Goal: Task Accomplishment & Management: Manage account settings

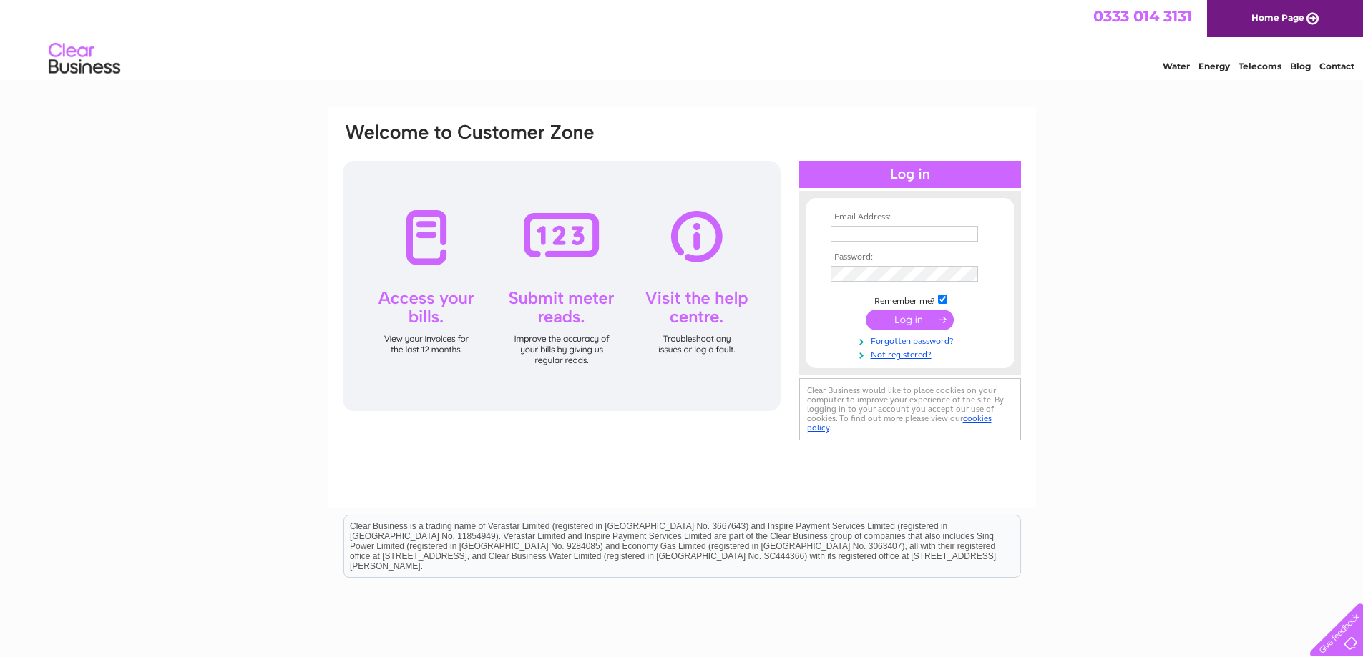
type input "[EMAIL_ADDRESS][DOMAIN_NAME]"
click at [923, 318] on input "submit" at bounding box center [910, 320] width 88 height 20
click at [876, 356] on link "Forgotten password?" at bounding box center [912, 354] width 162 height 14
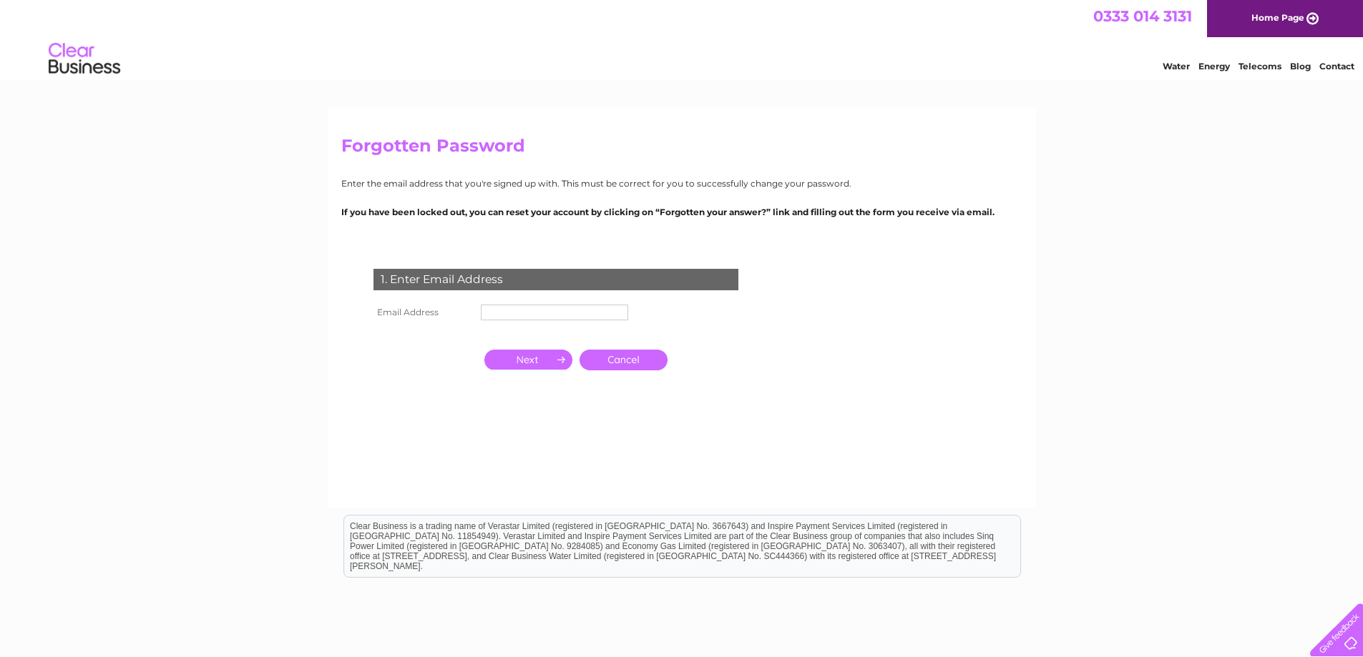
click at [594, 315] on input "text" at bounding box center [554, 313] width 147 height 16
type input "[EMAIL_ADDRESS][DOMAIN_NAME]"
click at [553, 362] on input "button" at bounding box center [528, 361] width 88 height 20
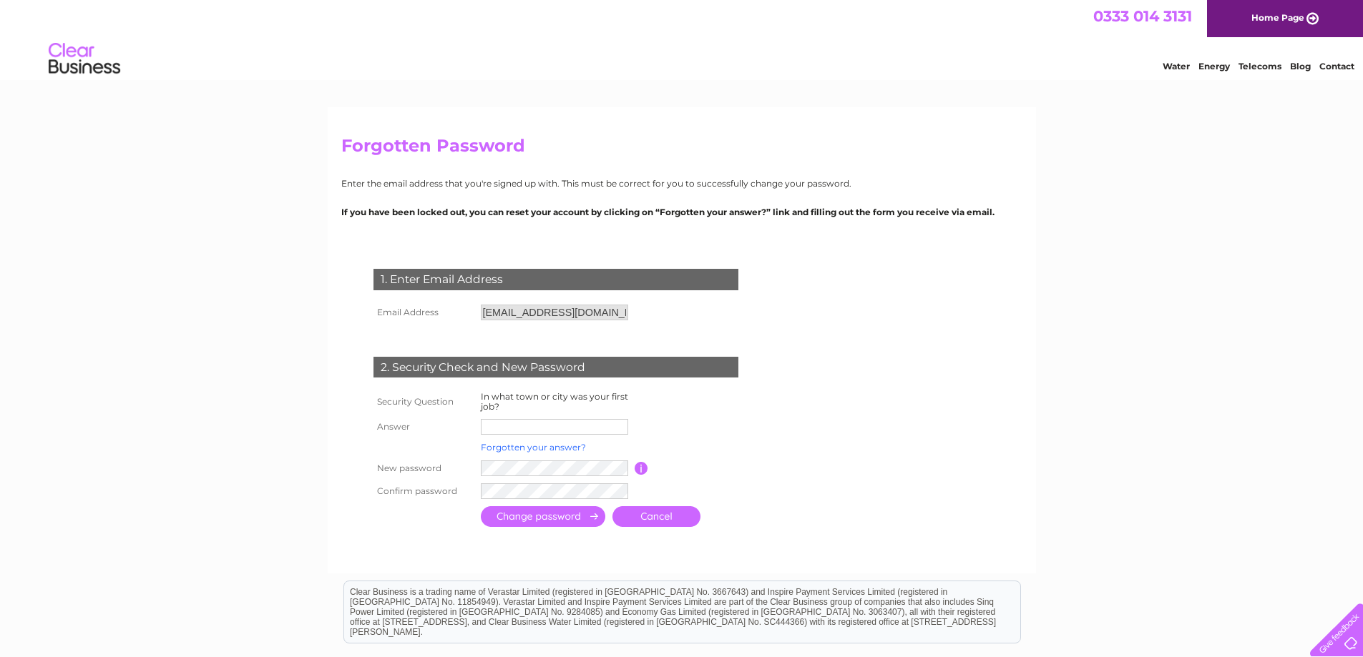
click at [555, 443] on link "Forgotten your answer?" at bounding box center [533, 447] width 105 height 11
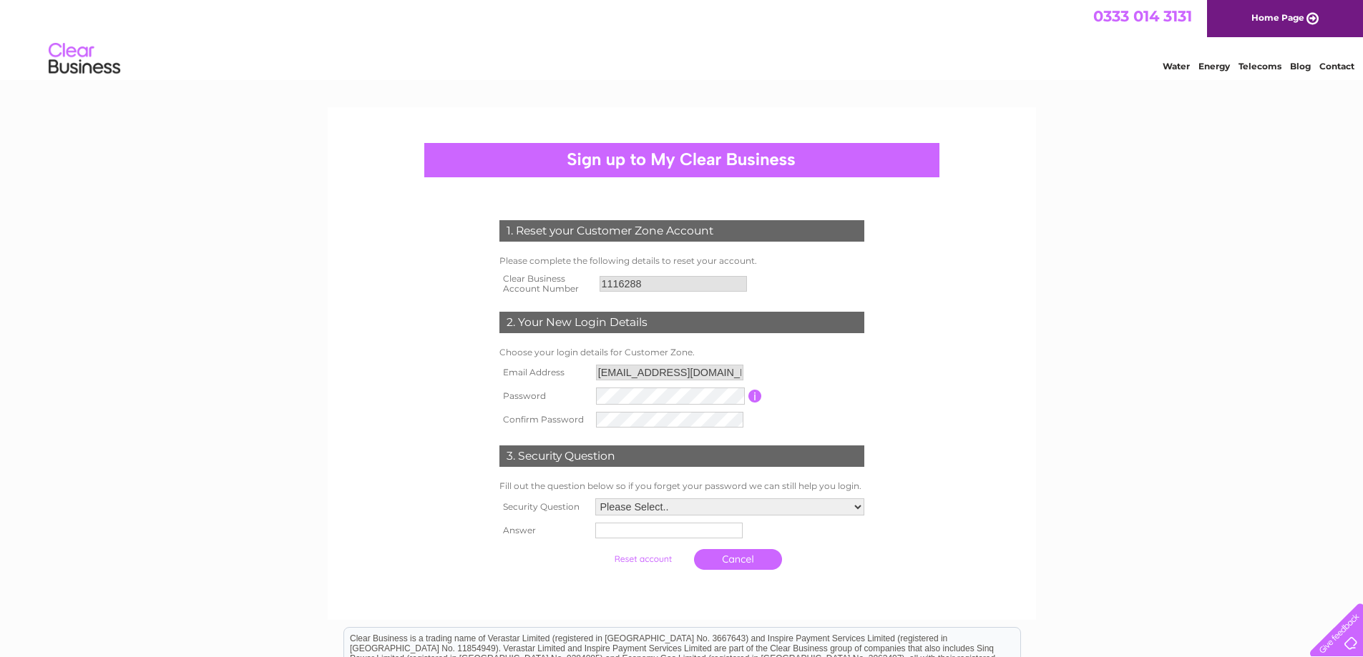
click at [989, 423] on form "1. Reset your Customer Zone Account Please complete the following details to re…" at bounding box center [681, 399] width 681 height 414
click at [858, 506] on select "Please Select.. In what town or city was your first job? In what town or city d…" at bounding box center [729, 505] width 269 height 17
select select "1"
click at [594, 498] on select "Please Select.. In what town or city was your first job? In what town or city d…" at bounding box center [729, 506] width 270 height 19
click at [729, 534] on input "text" at bounding box center [667, 531] width 147 height 16
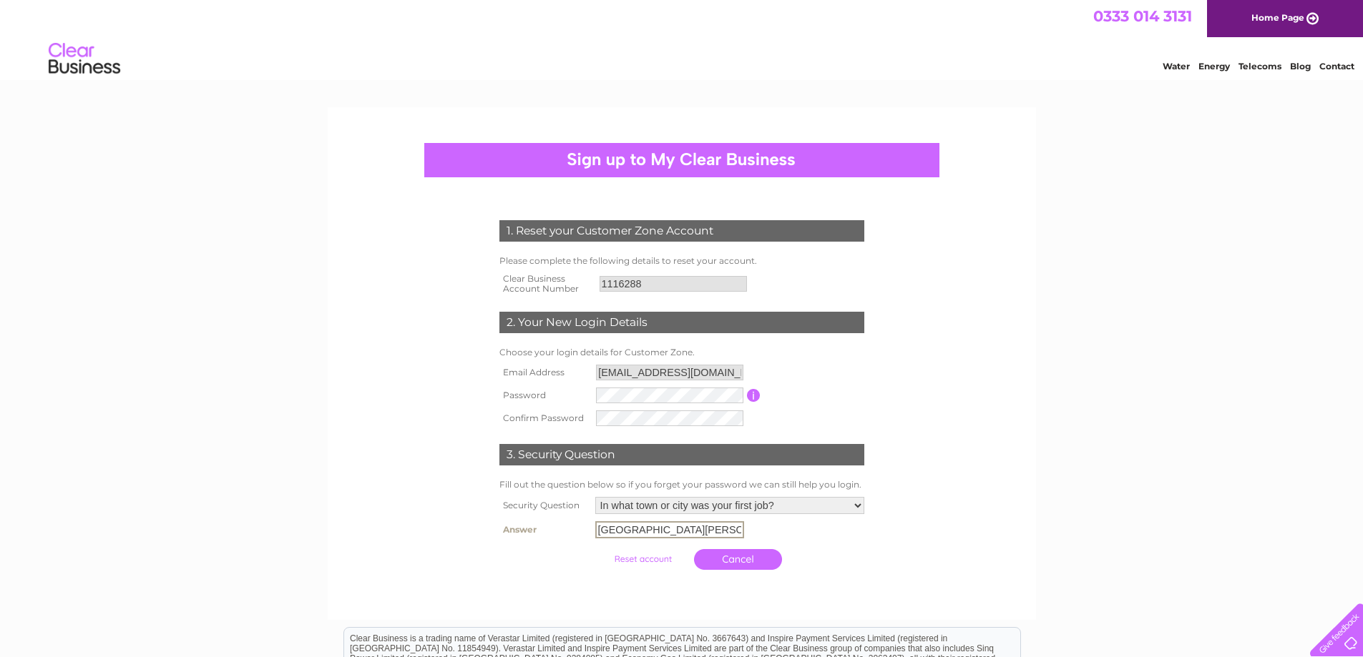
type input "Fort William"
click at [753, 392] on input "button" at bounding box center [755, 395] width 14 height 13
click at [665, 557] on input "submit" at bounding box center [643, 558] width 88 height 20
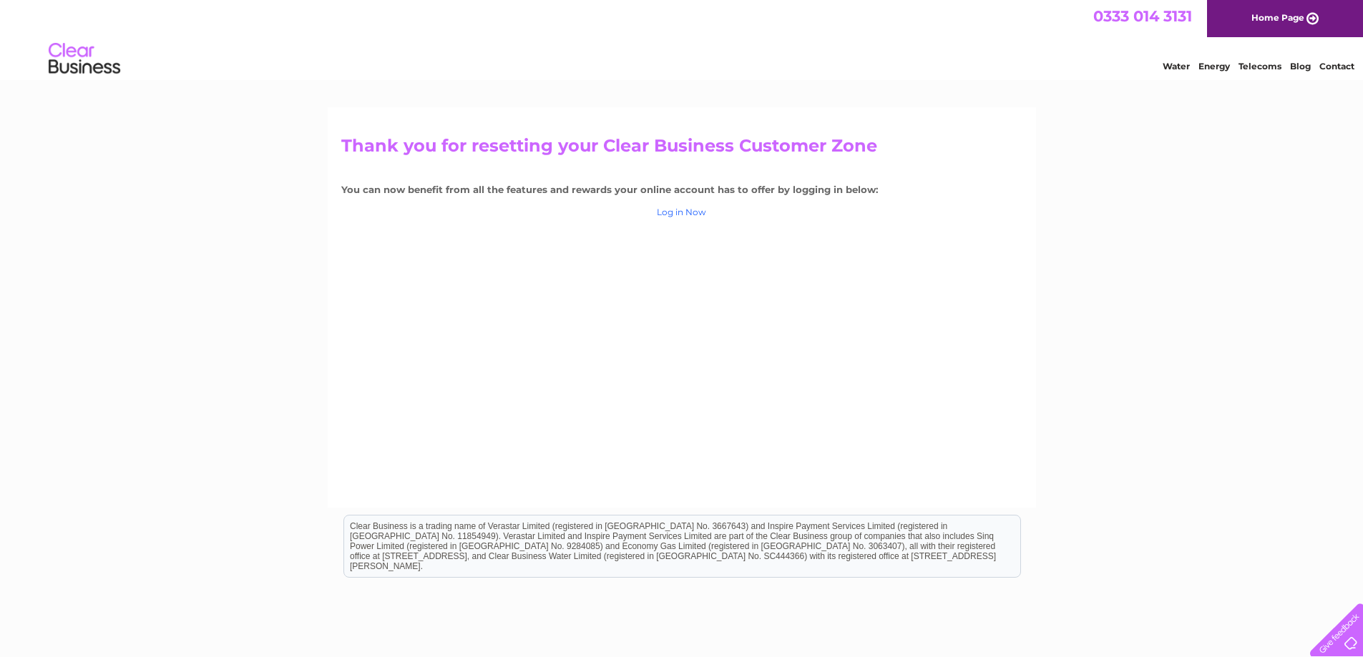
click at [682, 211] on link "Log in Now" at bounding box center [681, 212] width 49 height 11
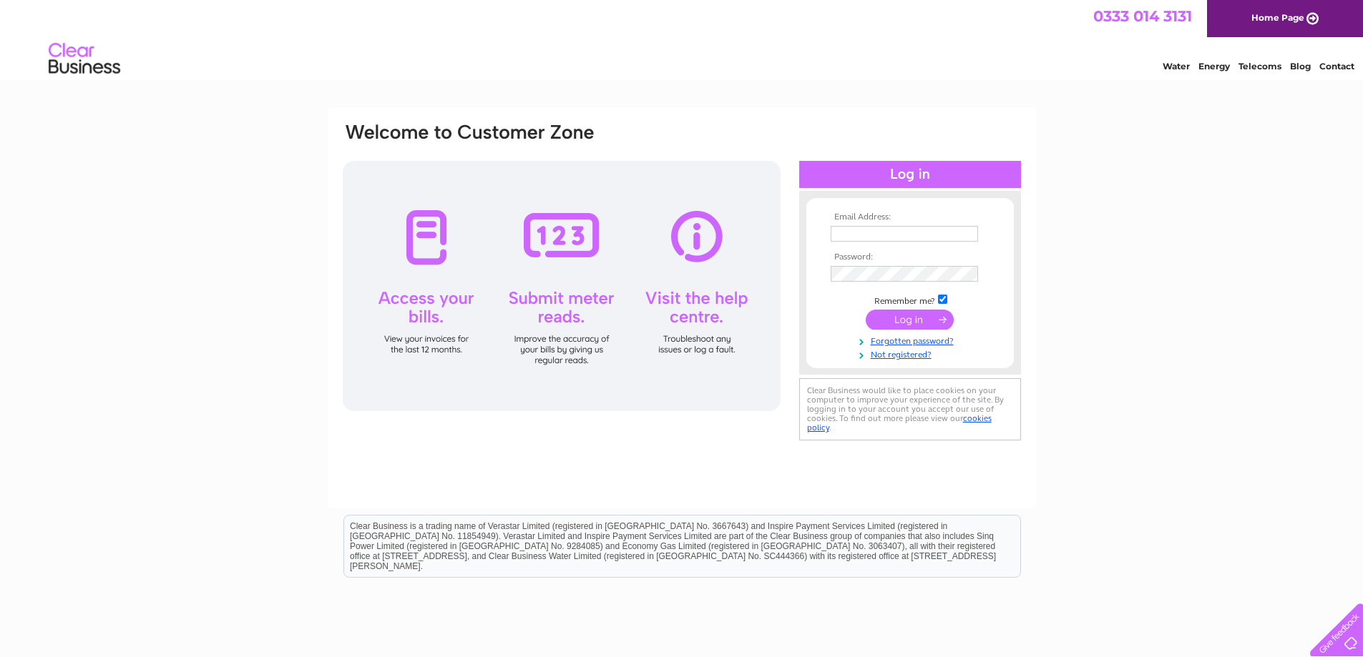
type input "[EMAIL_ADDRESS][DOMAIN_NAME]"
click at [904, 318] on input "submit" at bounding box center [910, 320] width 88 height 20
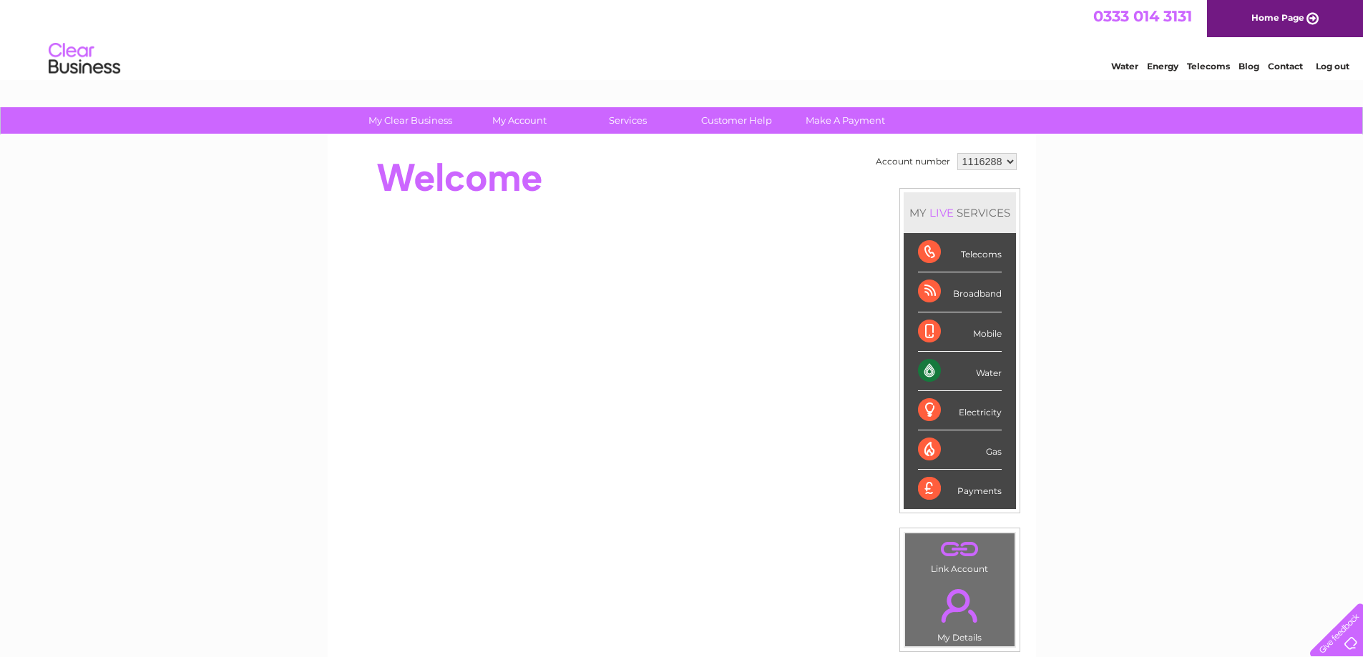
click at [924, 363] on div "Water" at bounding box center [960, 371] width 84 height 39
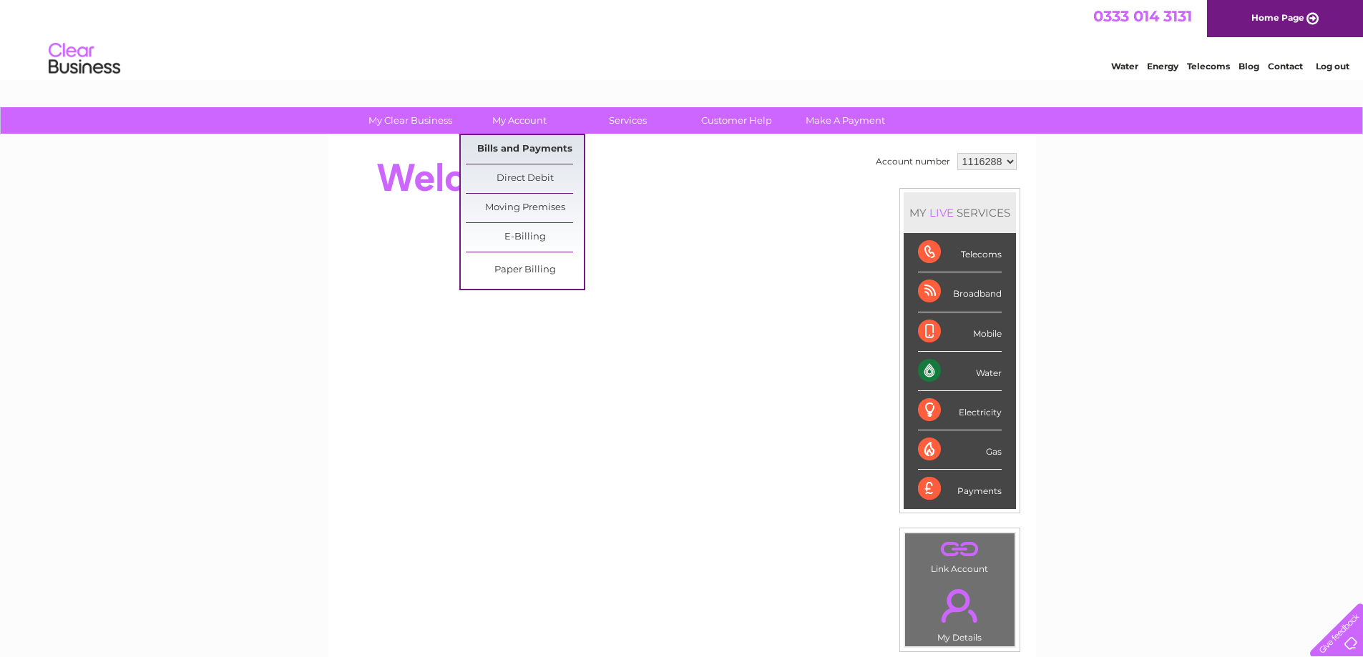
click at [521, 147] on link "Bills and Payments" at bounding box center [525, 149] width 118 height 29
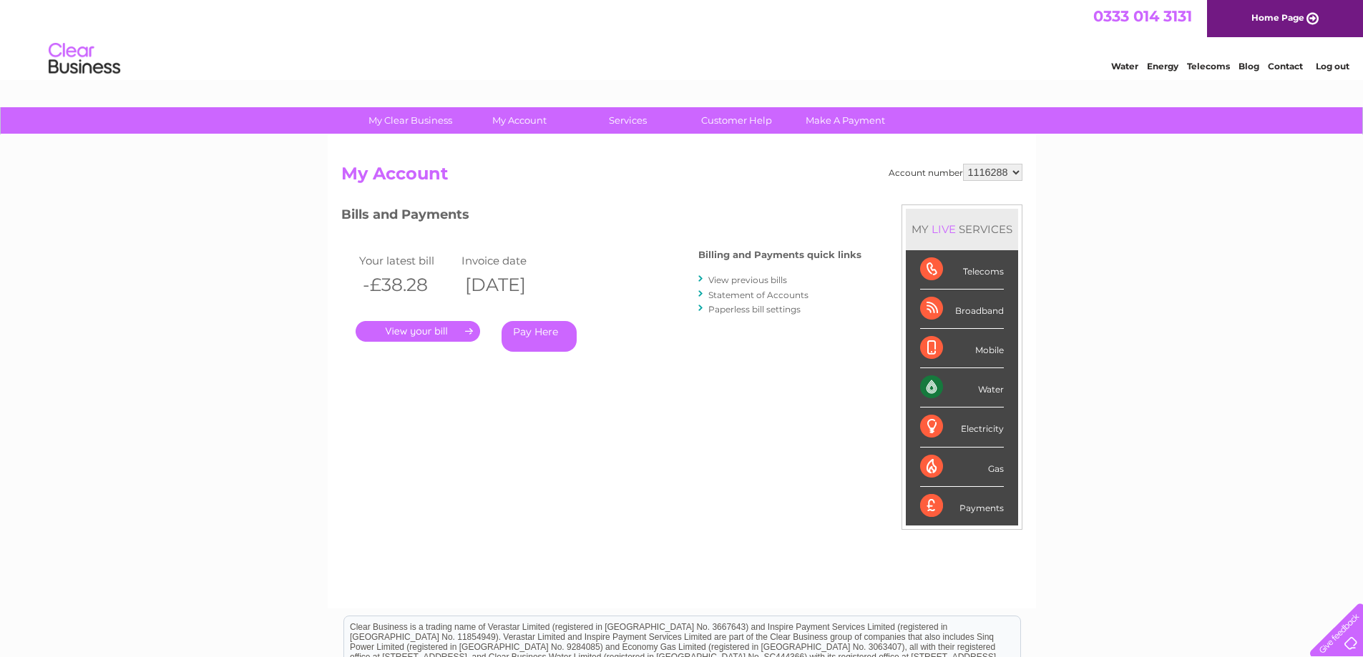
click at [439, 333] on link "." at bounding box center [418, 331] width 124 height 21
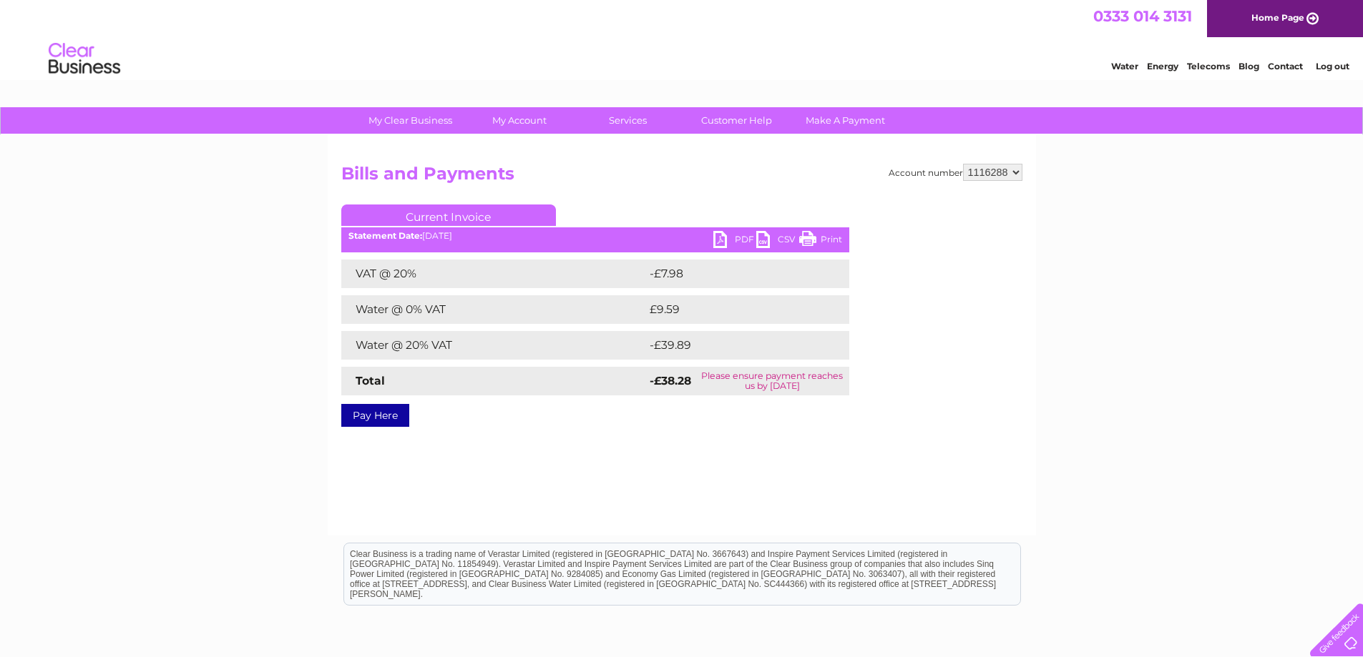
click at [719, 240] on link "PDF" at bounding box center [734, 241] width 43 height 21
click at [807, 242] on link "Print" at bounding box center [820, 241] width 43 height 21
click at [813, 127] on link "Make A Payment" at bounding box center [845, 120] width 118 height 26
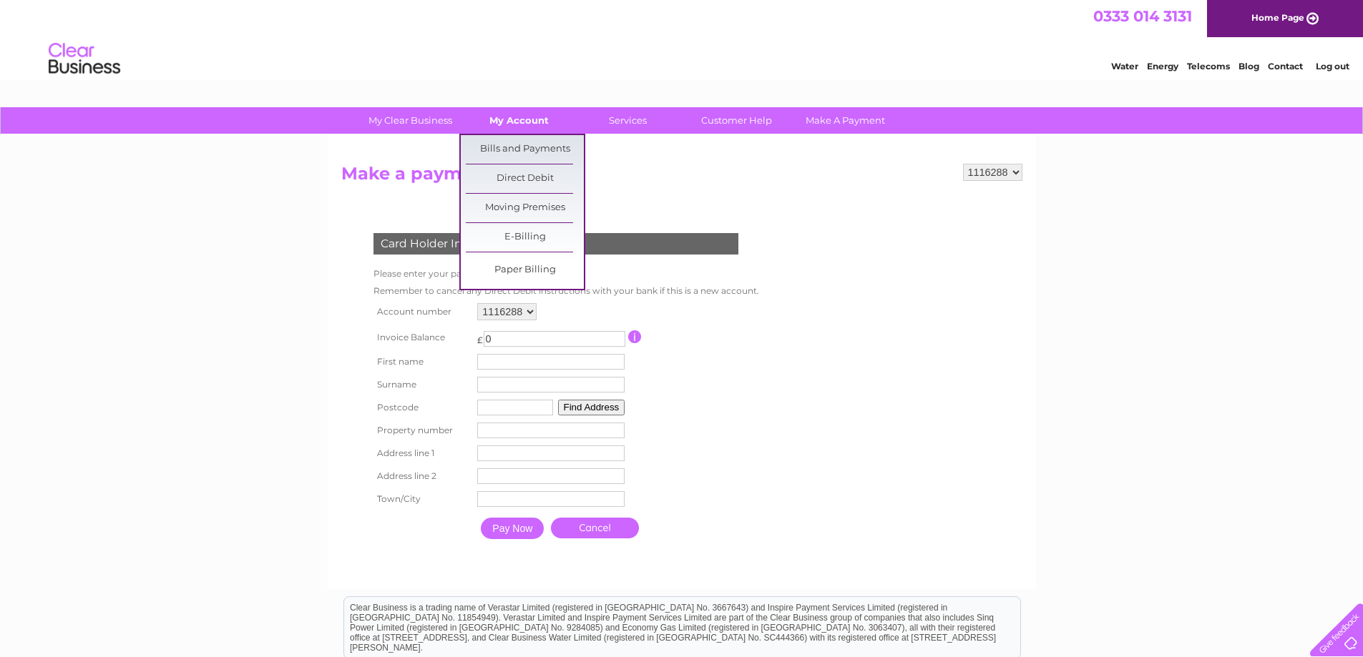
click at [506, 113] on link "My Account" at bounding box center [519, 120] width 118 height 26
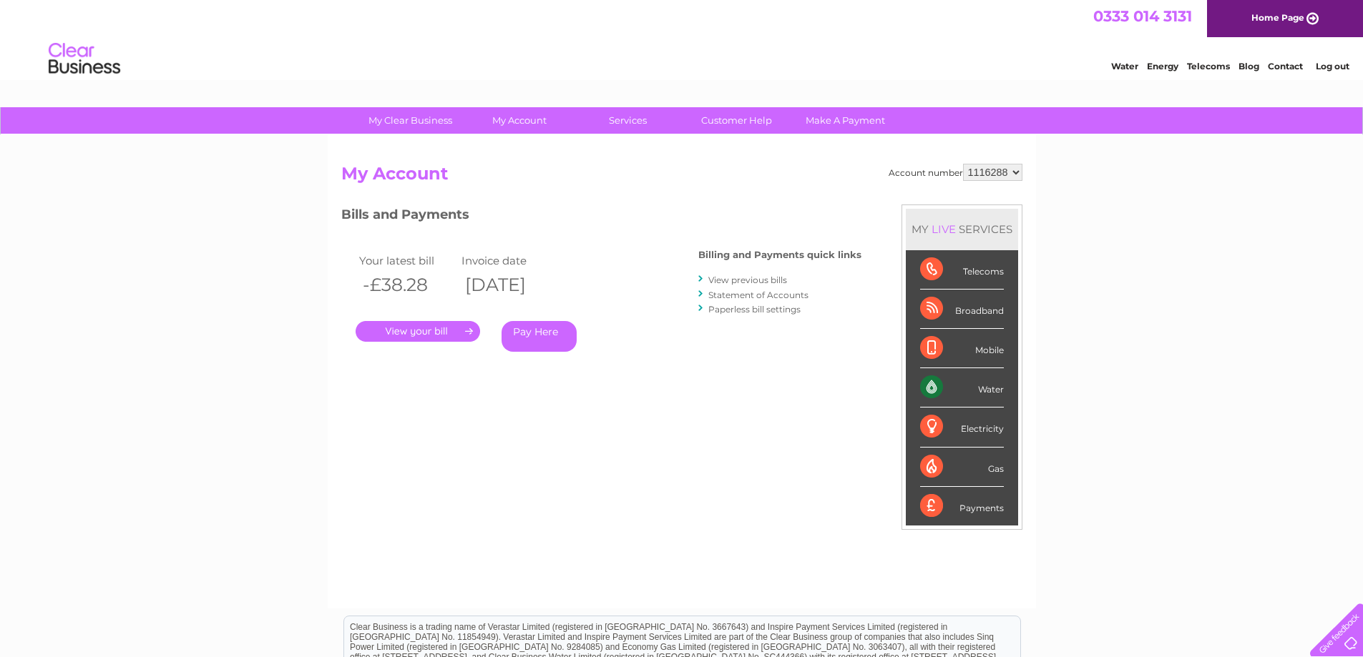
click at [744, 281] on link "View previous bills" at bounding box center [747, 280] width 79 height 11
